Goal: Task Accomplishment & Management: Complete application form

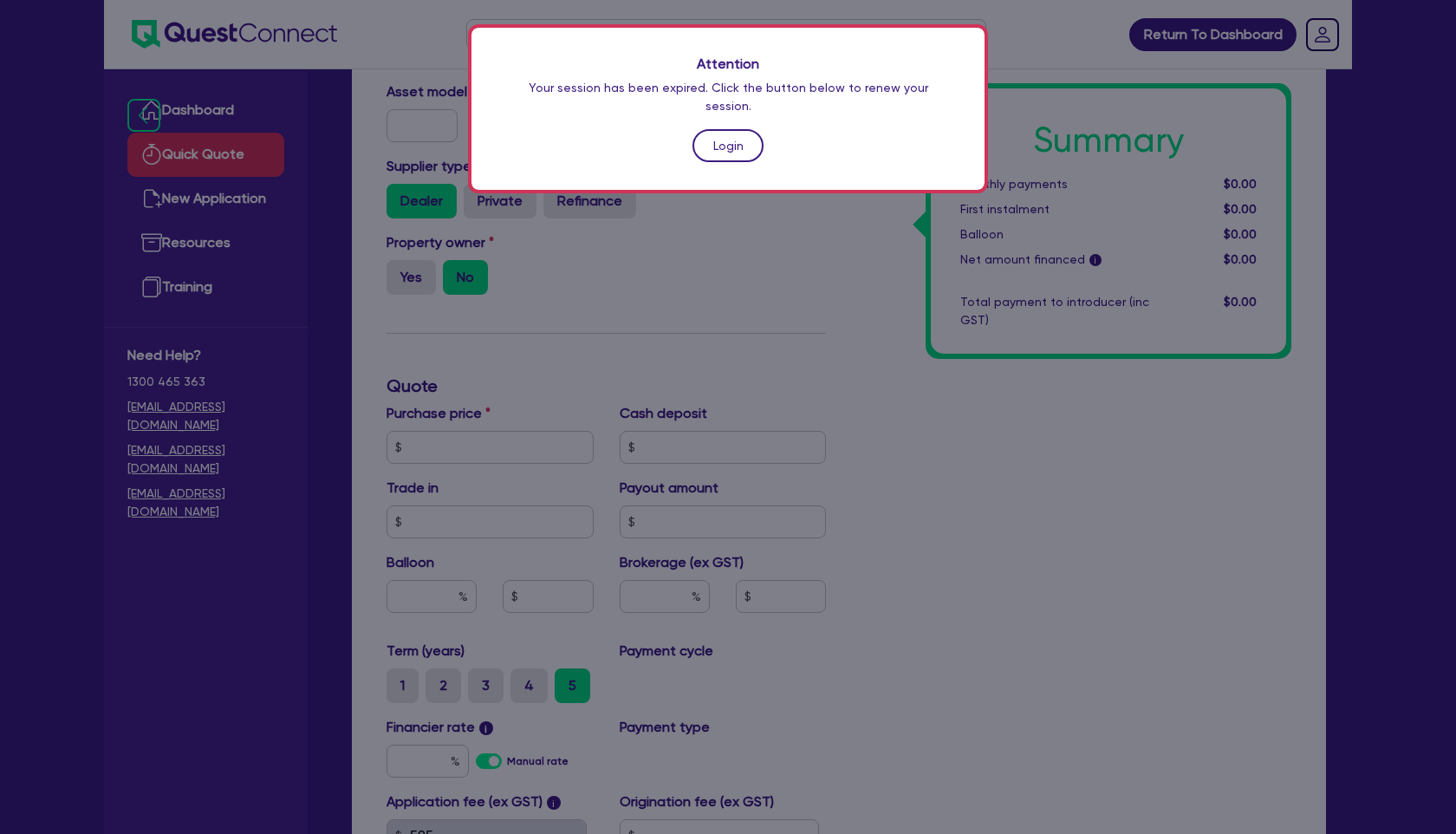
click at [727, 129] on link "Login" at bounding box center [728, 145] width 71 height 33
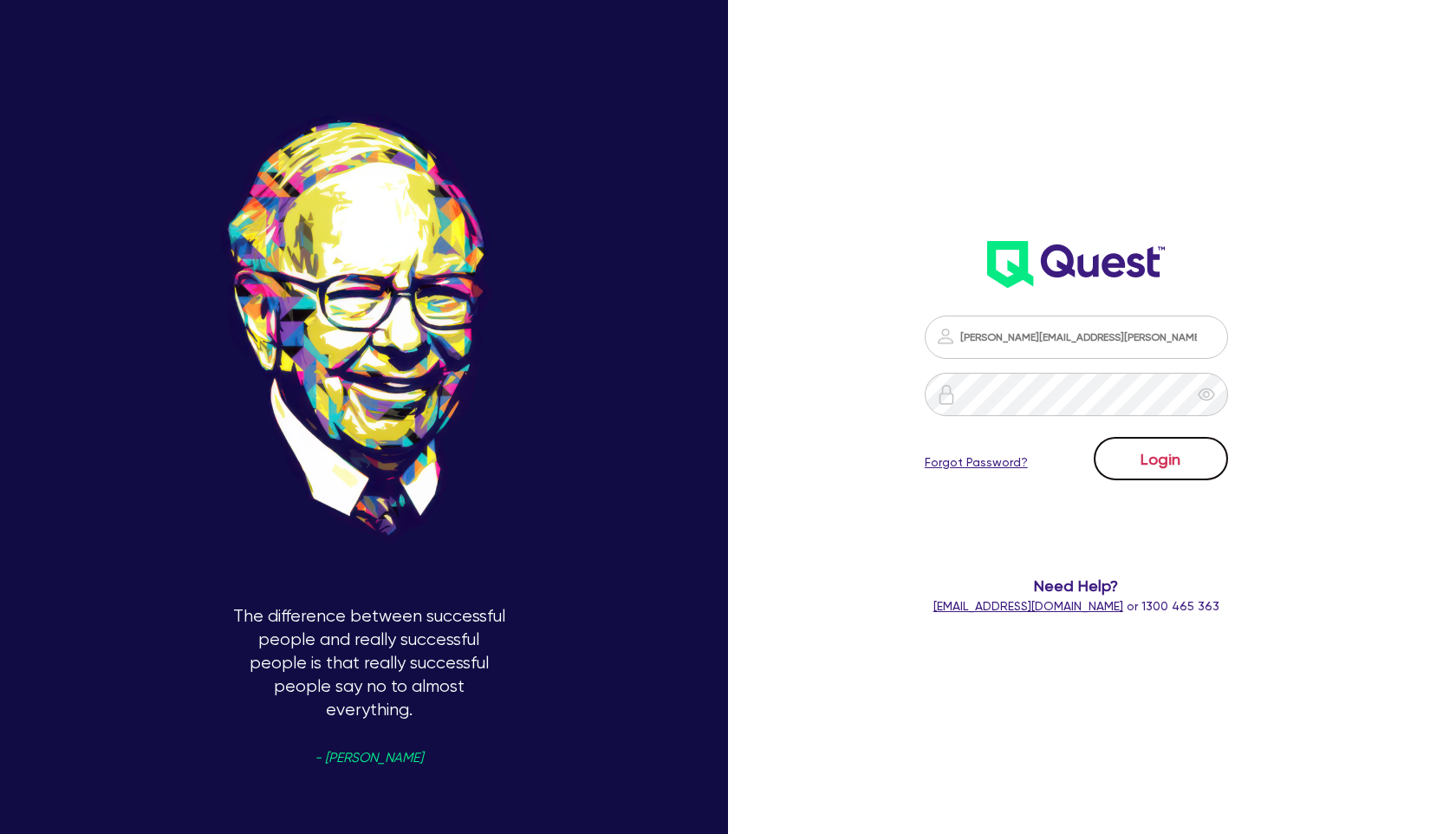
click at [1181, 451] on button "Login" at bounding box center [1160, 458] width 134 height 43
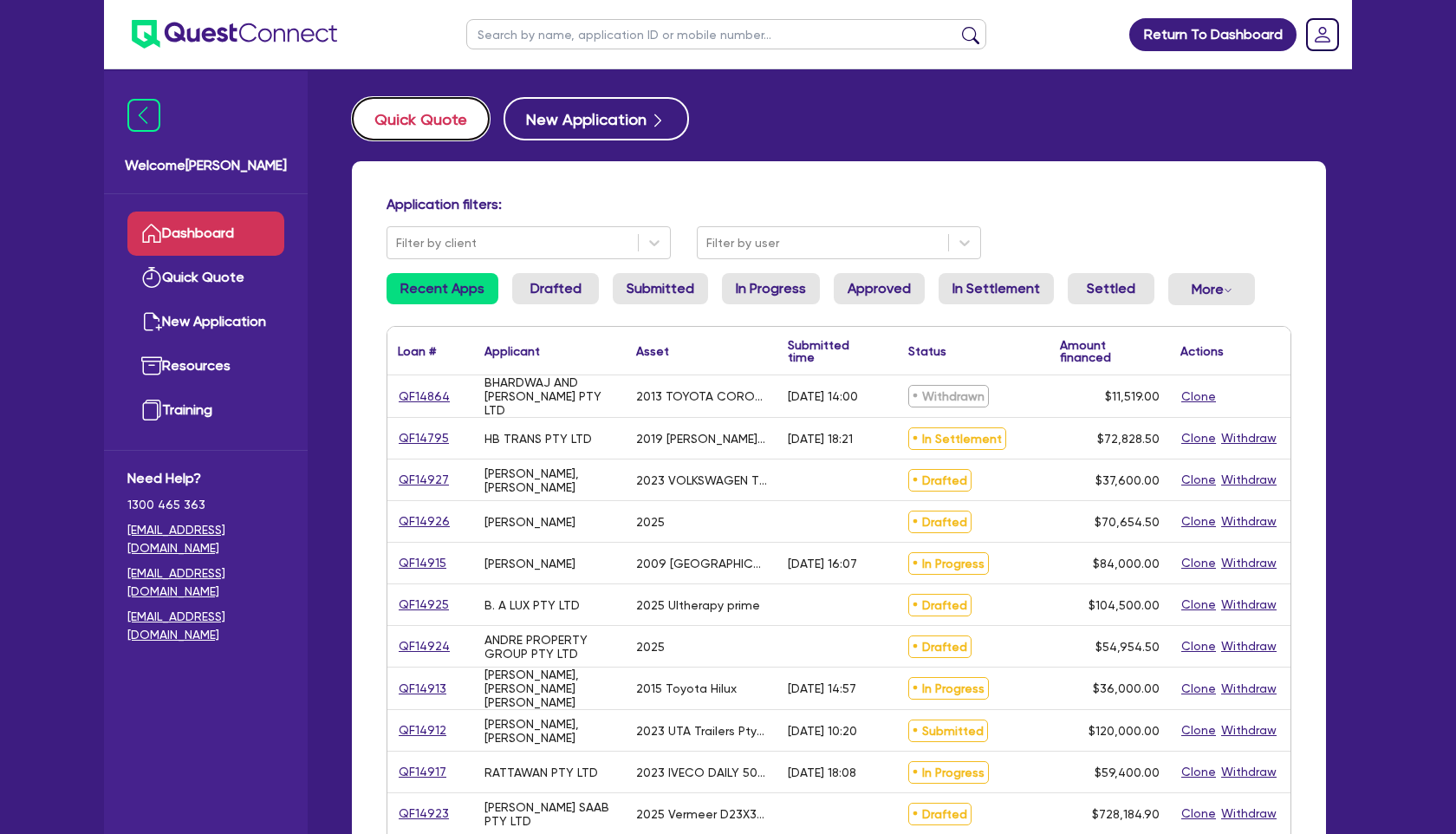
click at [444, 124] on button "Quick Quote" at bounding box center [421, 118] width 138 height 43
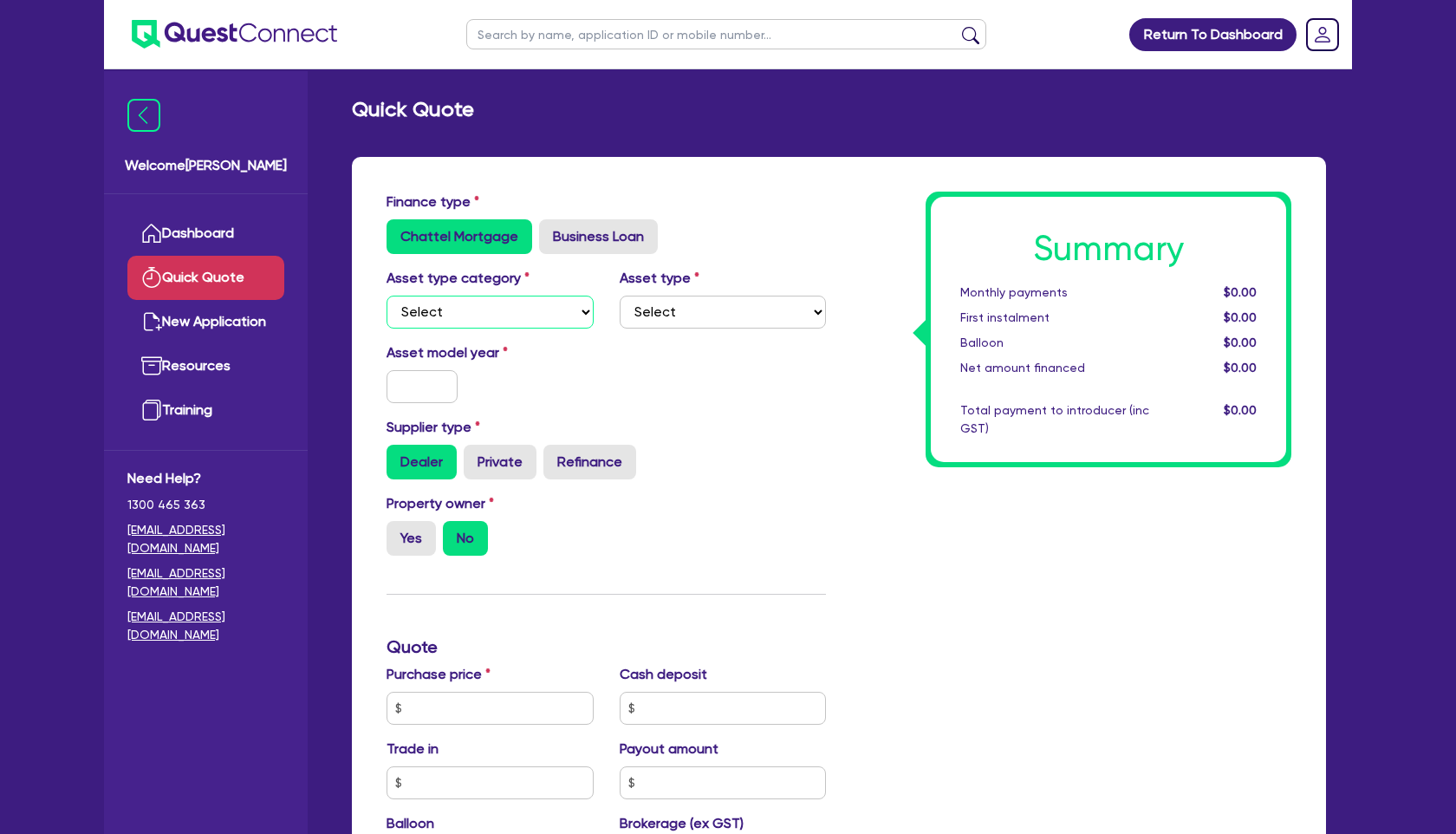
click at [560, 302] on select "Select Cars and light trucks Primary assets Secondary assets Tertiary assets" at bounding box center [489, 312] width 207 height 33
select select "PRIMARY_ASSETS"
click at [655, 297] on select "Select Heavy trucks over 4.5 tonne Trailers Bus and coaches Yellow goods and ex…" at bounding box center [723, 312] width 207 height 33
select select "TRAILERS"
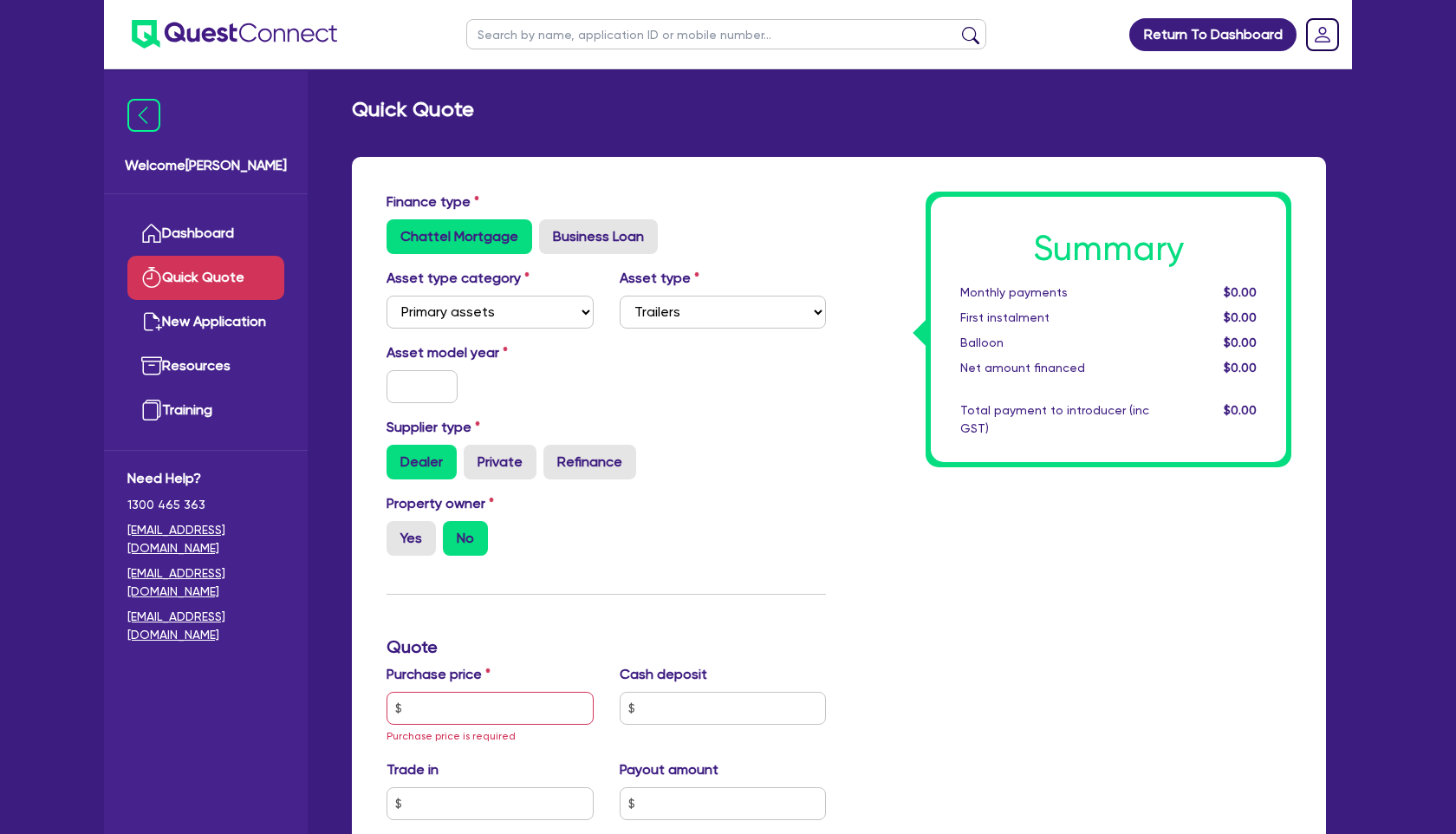
click at [407, 370] on div at bounding box center [422, 386] width 71 height 33
click at [409, 375] on input "text" at bounding box center [422, 386] width 71 height 33
type input "2023"
click at [507, 720] on input "text" at bounding box center [489, 707] width 207 height 33
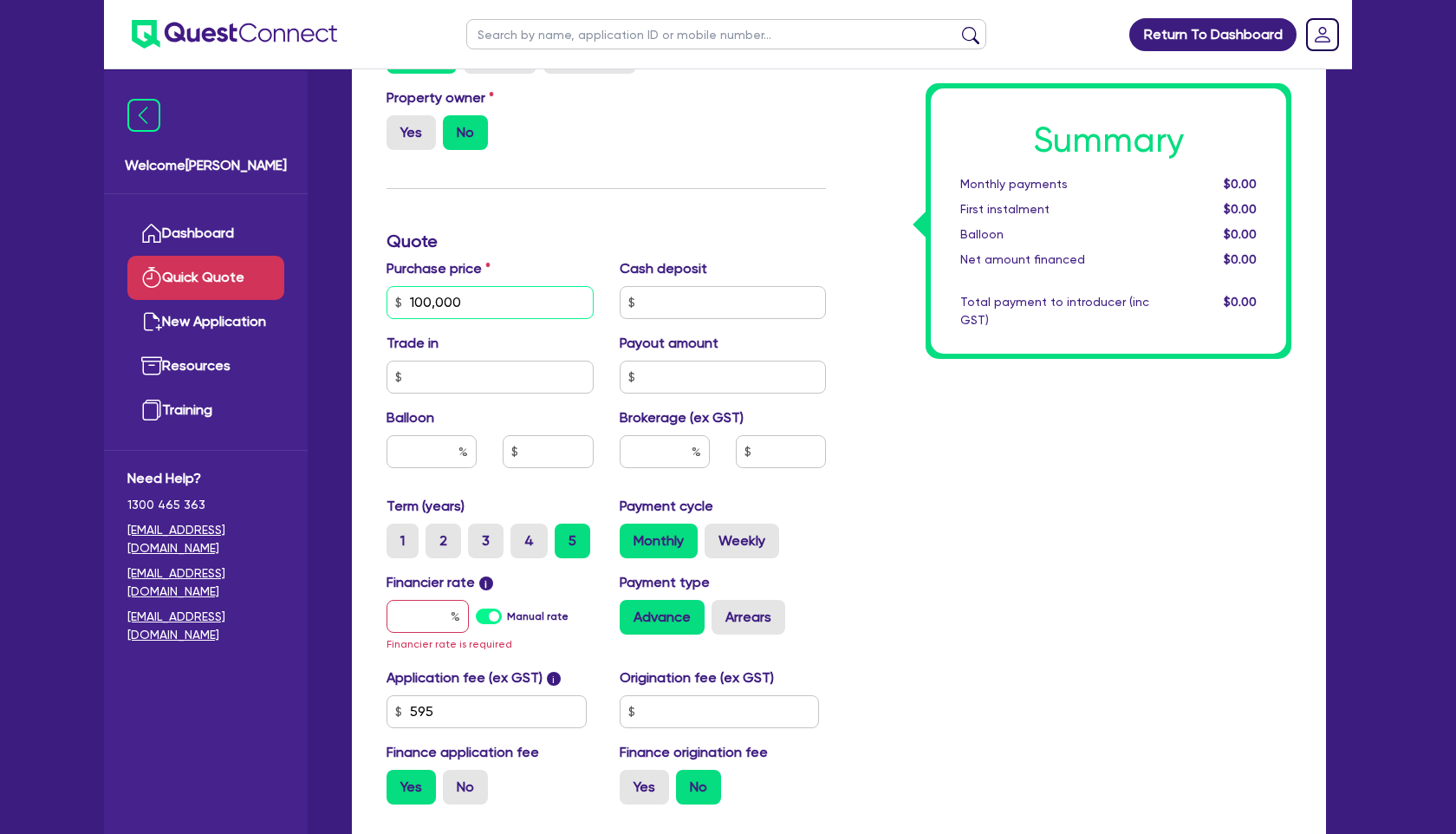
scroll to position [409, 0]
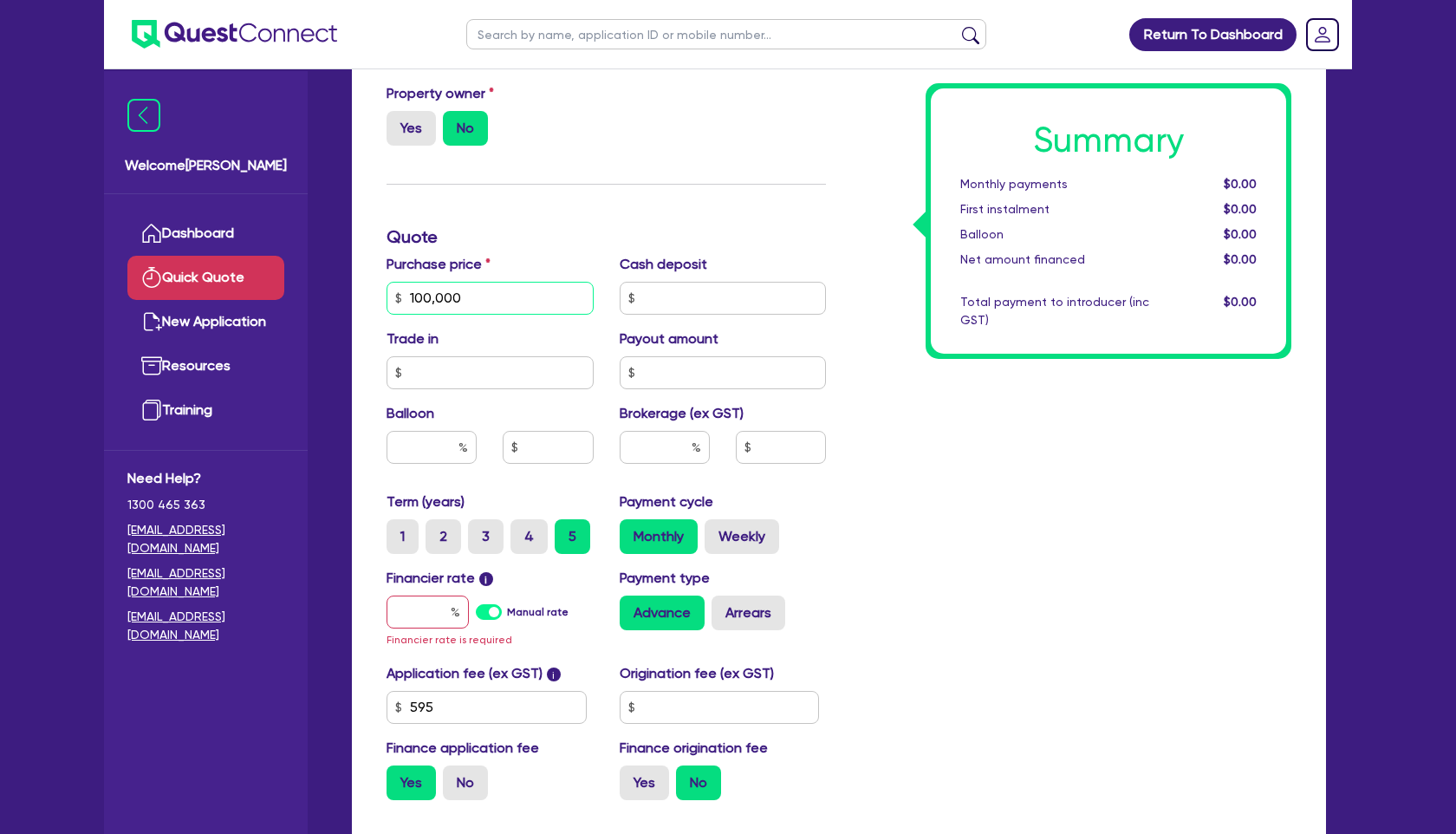
type input "100,000"
click at [439, 621] on input "text" at bounding box center [427, 611] width 83 height 33
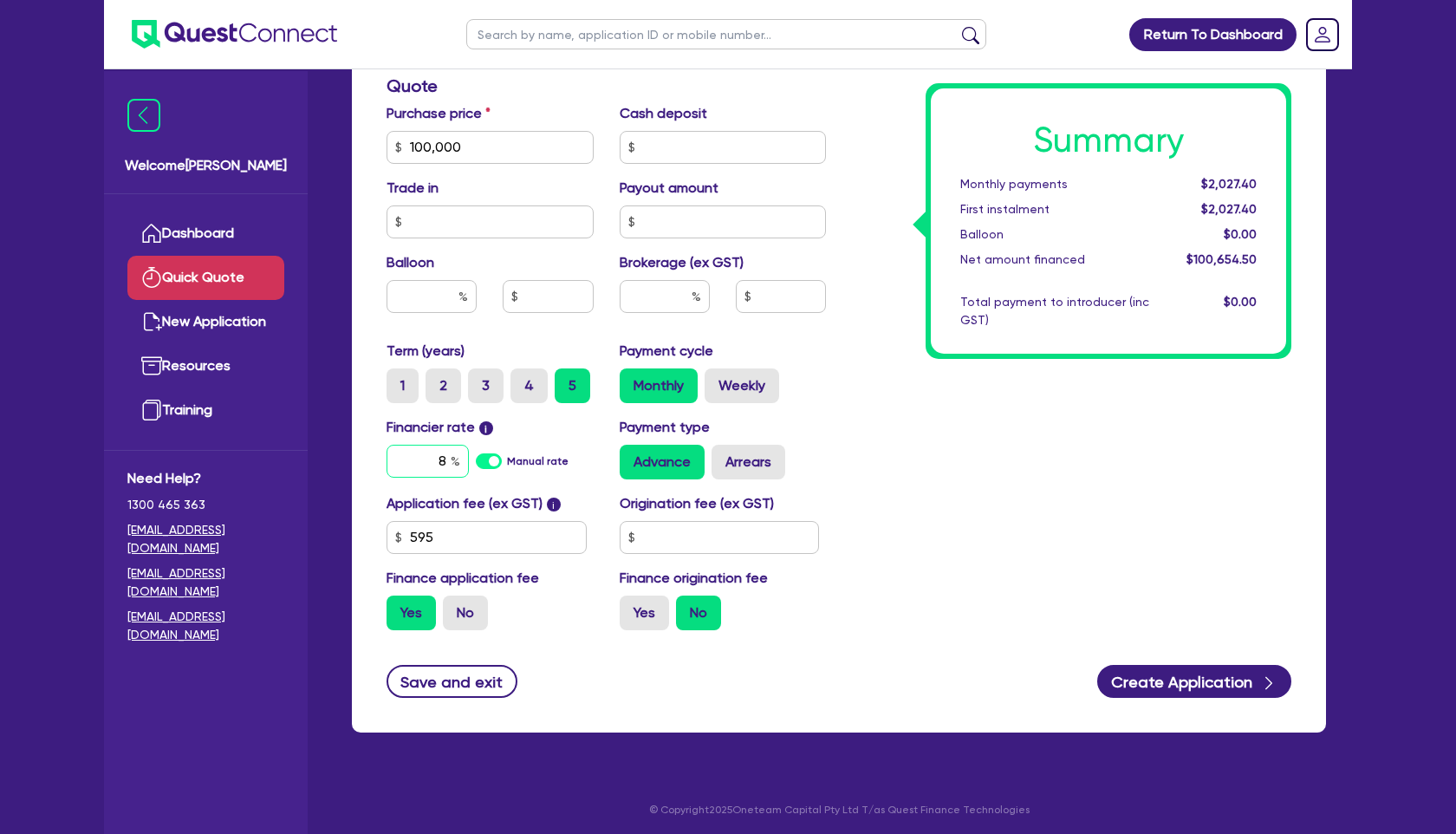
scroll to position [565, 0]
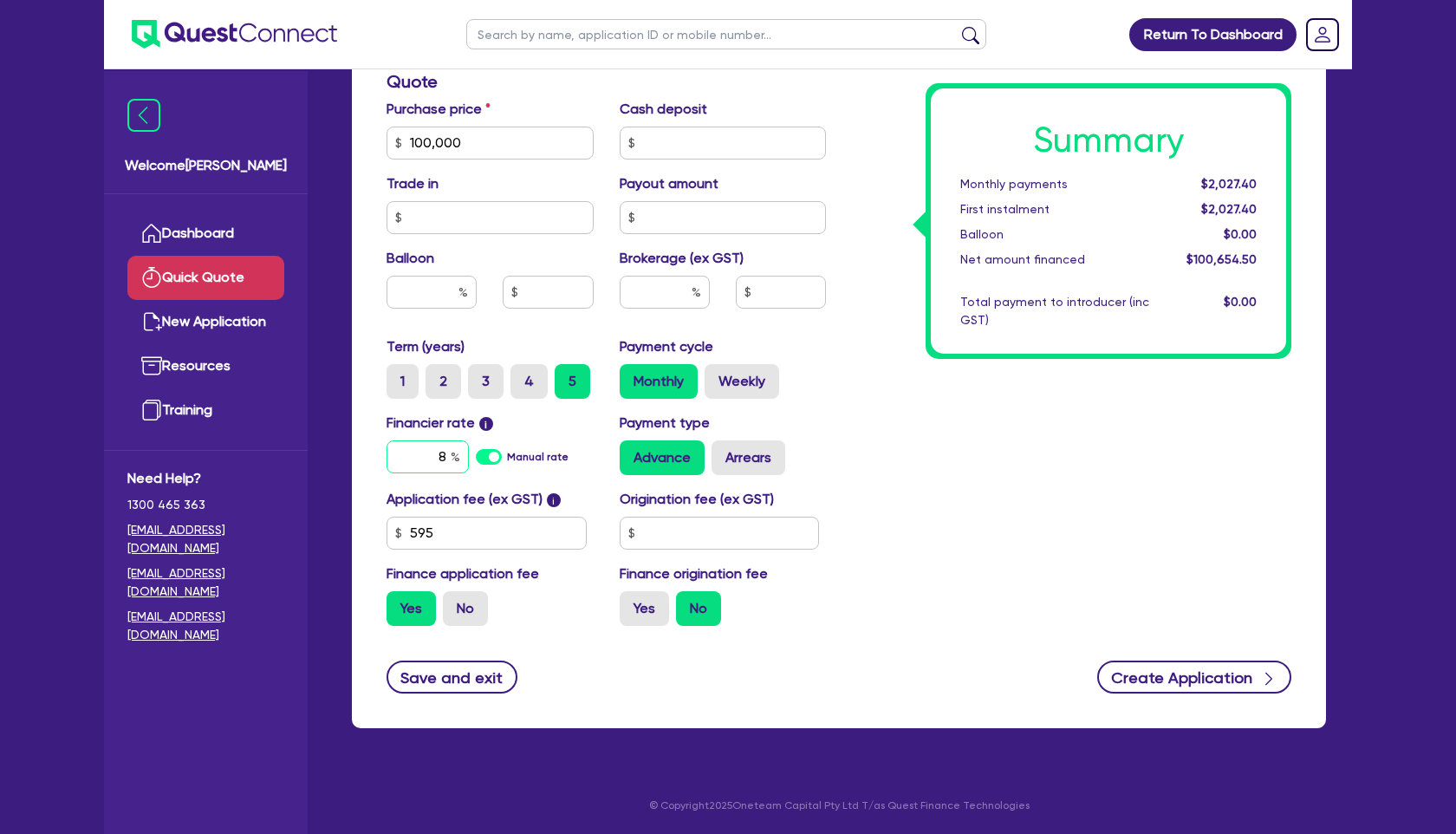
type input "8"
click at [1253, 682] on button "Create Application" at bounding box center [1194, 676] width 194 height 33
